Goal: Information Seeking & Learning: Understand process/instructions

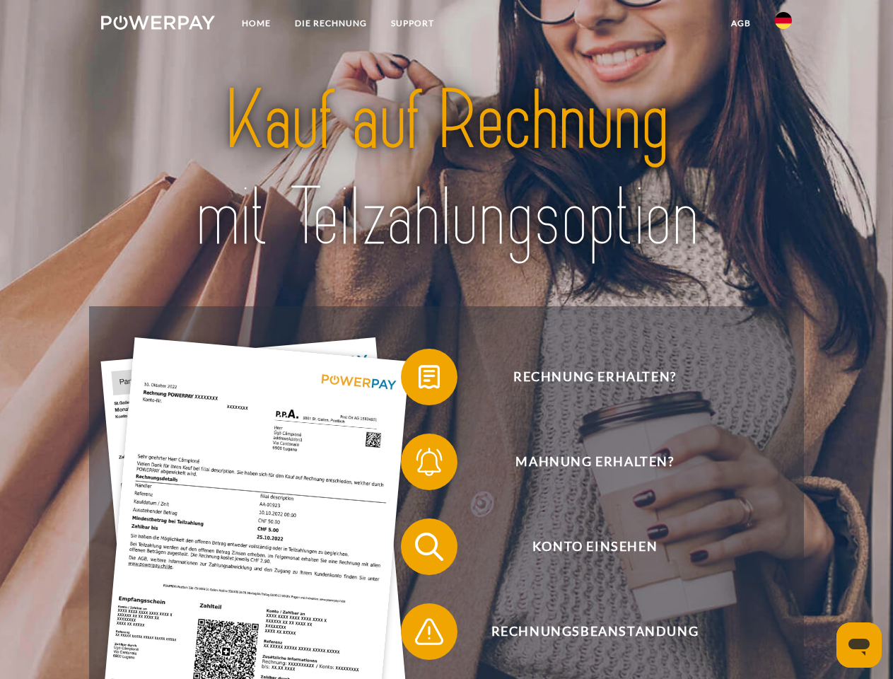
click at [158, 25] on img at bounding box center [158, 23] width 114 height 14
click at [783, 25] on img at bounding box center [783, 20] width 17 height 17
click at [740, 23] on link "agb" at bounding box center [741, 23] width 44 height 25
click at [418, 380] on span at bounding box center [408, 376] width 71 height 71
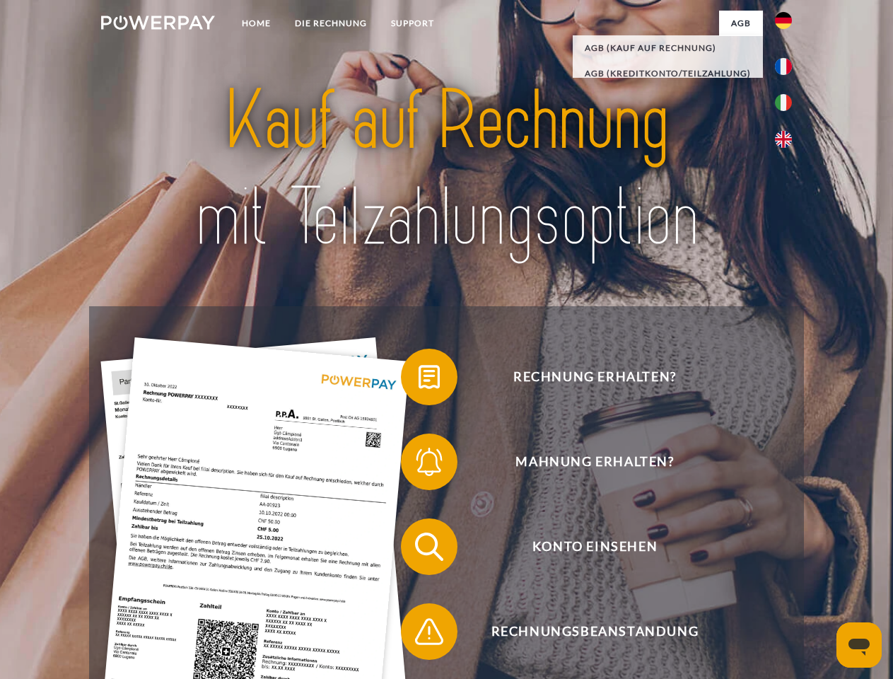
click at [418, 464] on span at bounding box center [408, 461] width 71 height 71
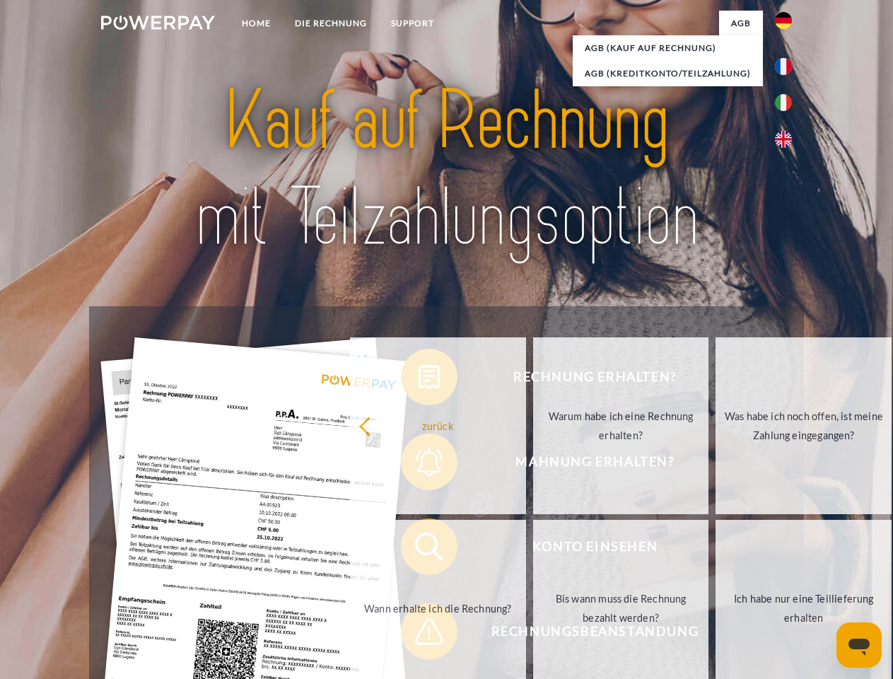
click at [533, 549] on link "Bis wann muss die Rechnung bezahlt werden?" at bounding box center [621, 608] width 176 height 177
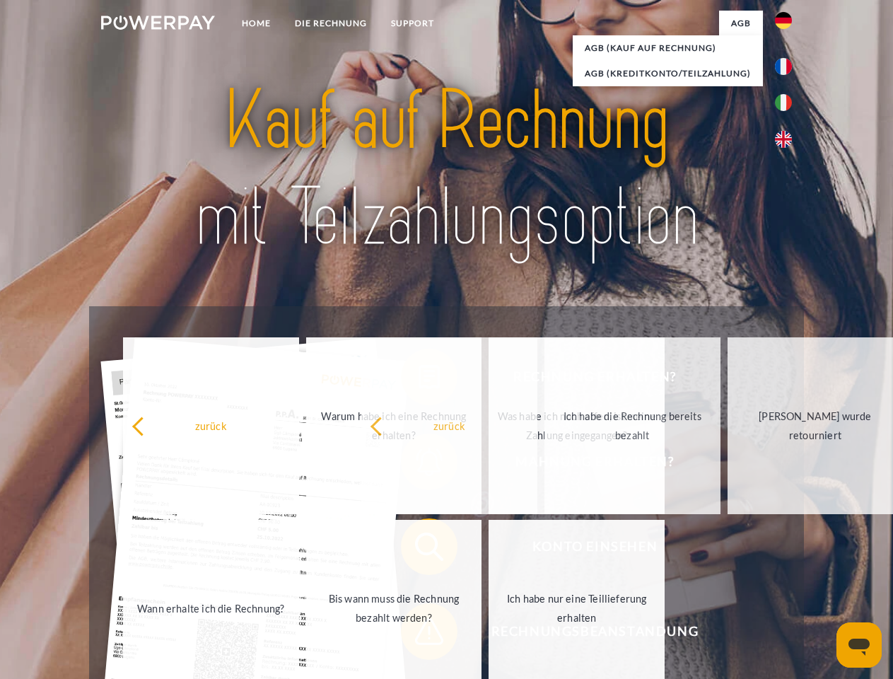
click at [418, 634] on span at bounding box center [408, 631] width 71 height 71
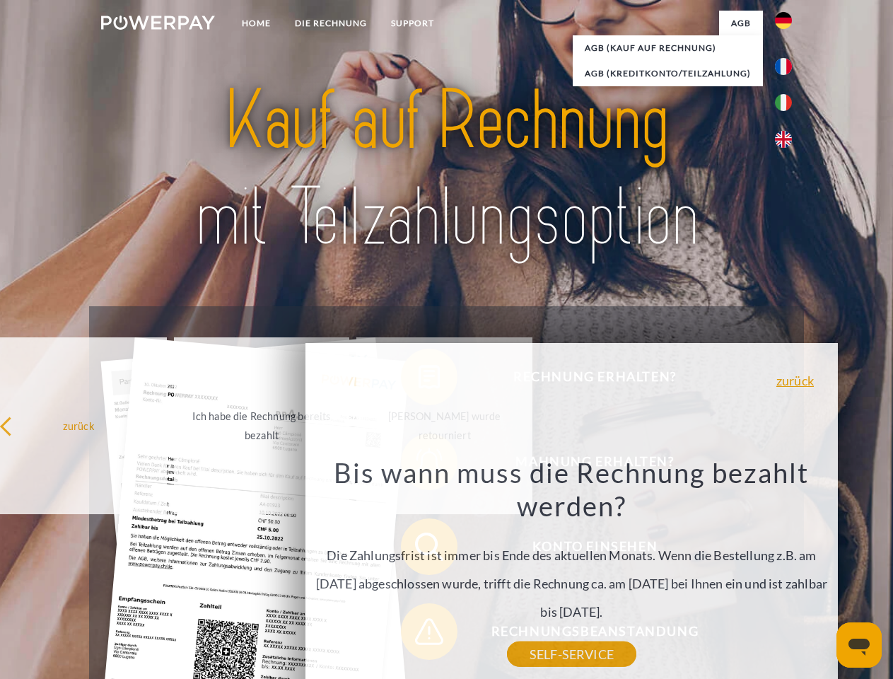
click at [859, 645] on icon "Messaging-Fenster öffnen" at bounding box center [858, 646] width 21 height 17
